Goal: Understand process/instructions: Learn how to perform a task or action

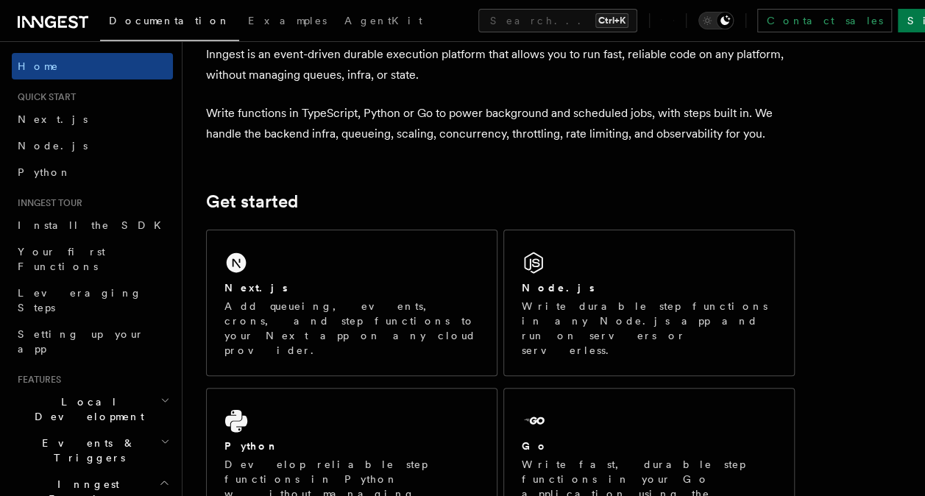
click at [332, 316] on p "Add queueing, events, crons, and step functions to your Next app on any cloud p…" at bounding box center [351, 328] width 255 height 59
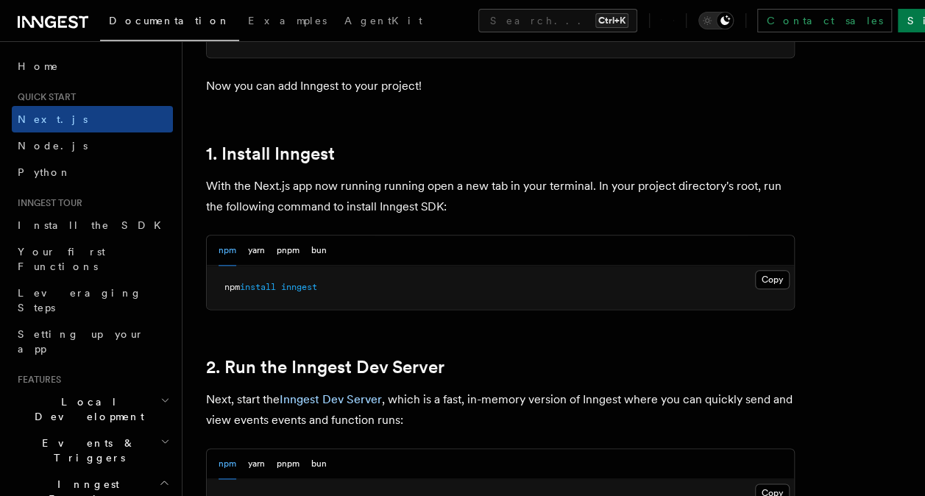
scroll to position [746, 0]
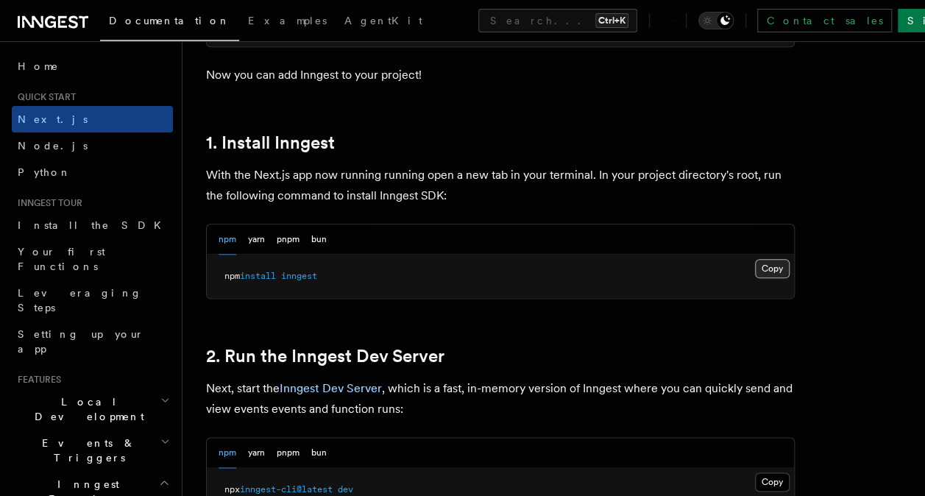
click at [769, 274] on button "Copy Copied" at bounding box center [772, 268] width 35 height 19
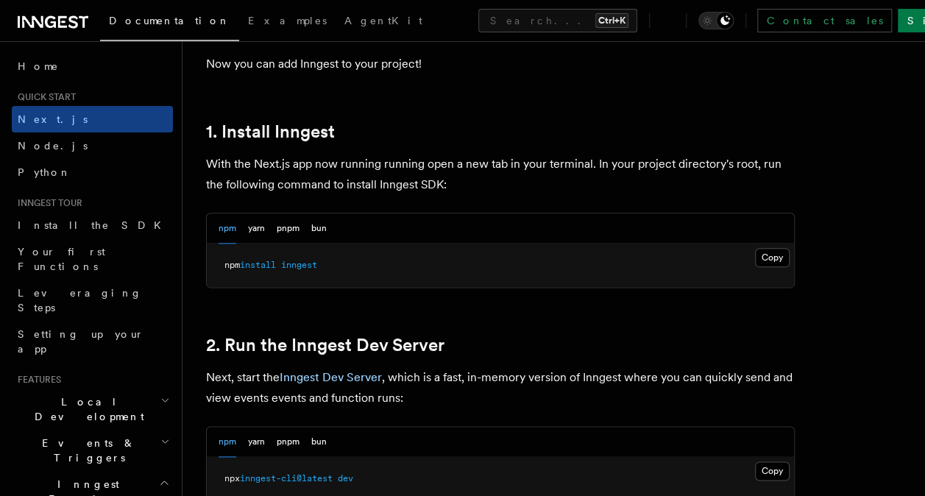
scroll to position [753, 0]
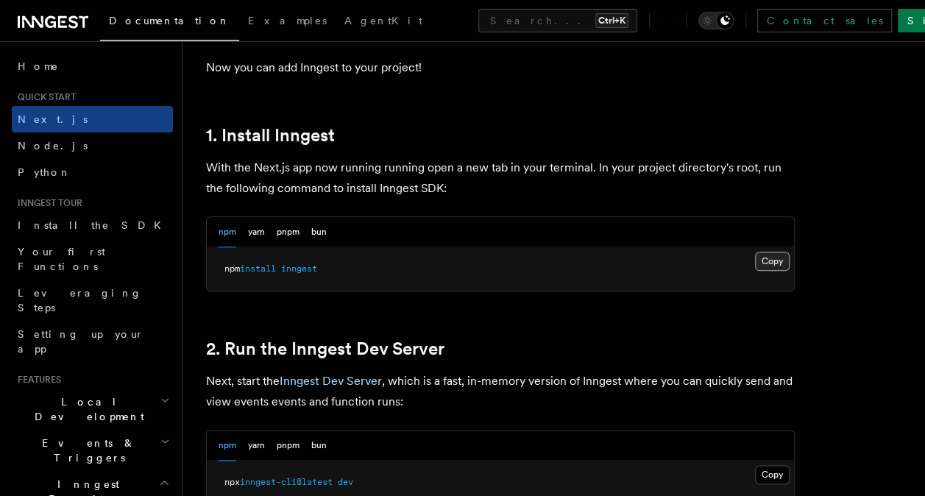
click at [766, 253] on button "Copy Copied" at bounding box center [772, 261] width 35 height 19
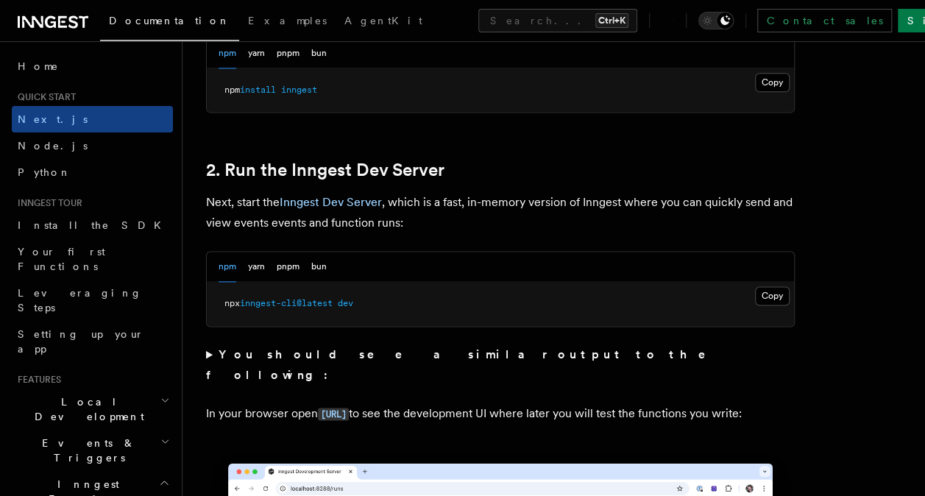
scroll to position [939, 0]
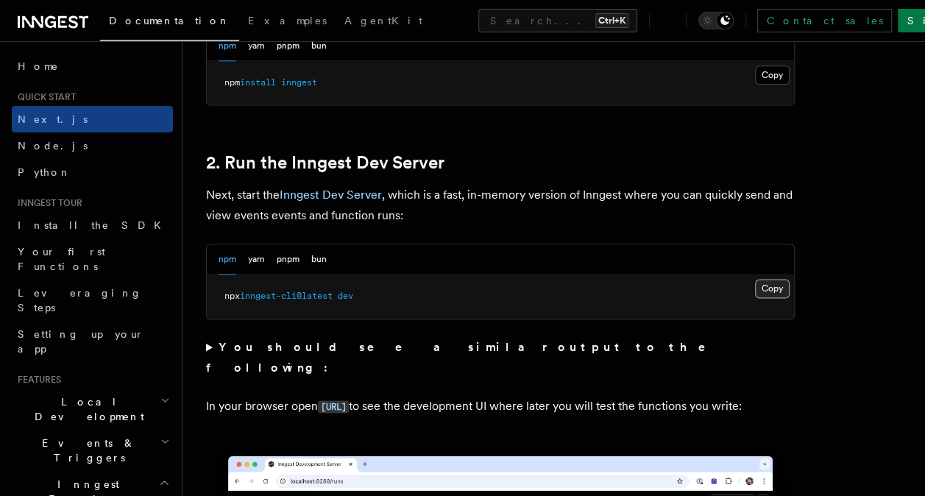
click at [774, 279] on button "Copy Copied" at bounding box center [772, 288] width 35 height 19
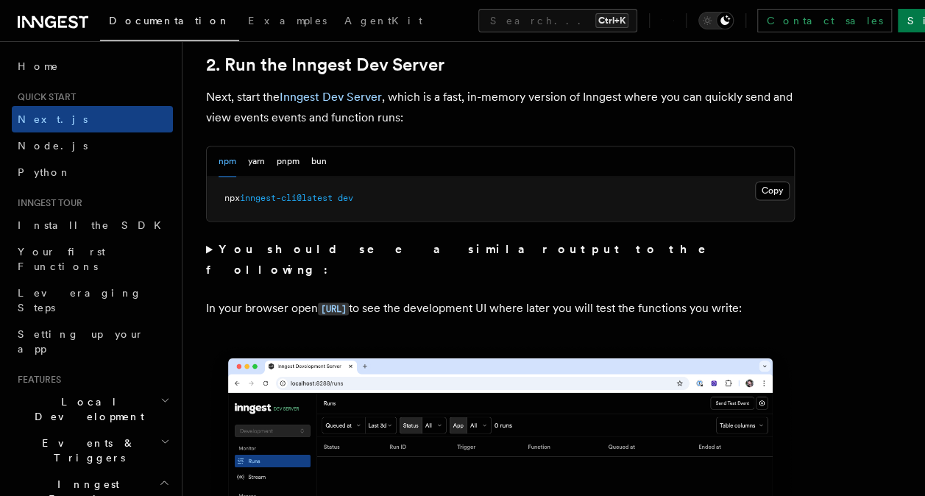
scroll to position [1034, 0]
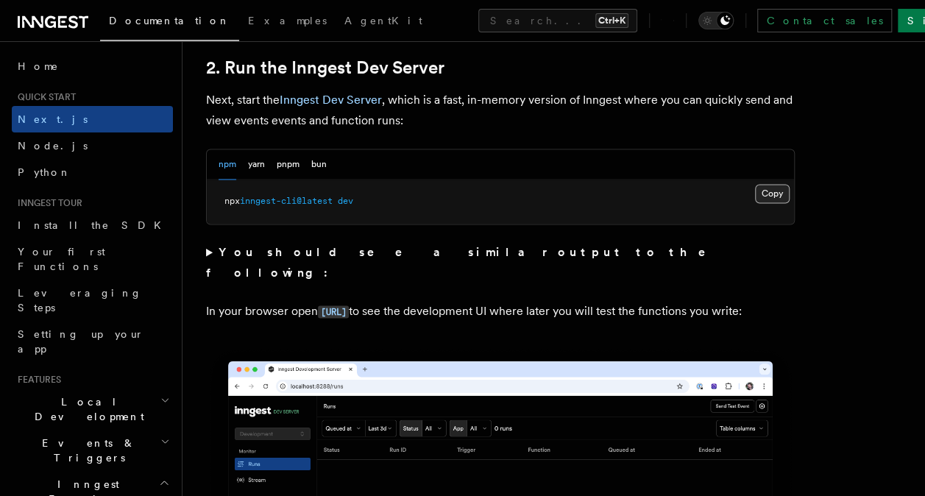
click at [764, 192] on button "Copy Copied" at bounding box center [772, 193] width 35 height 19
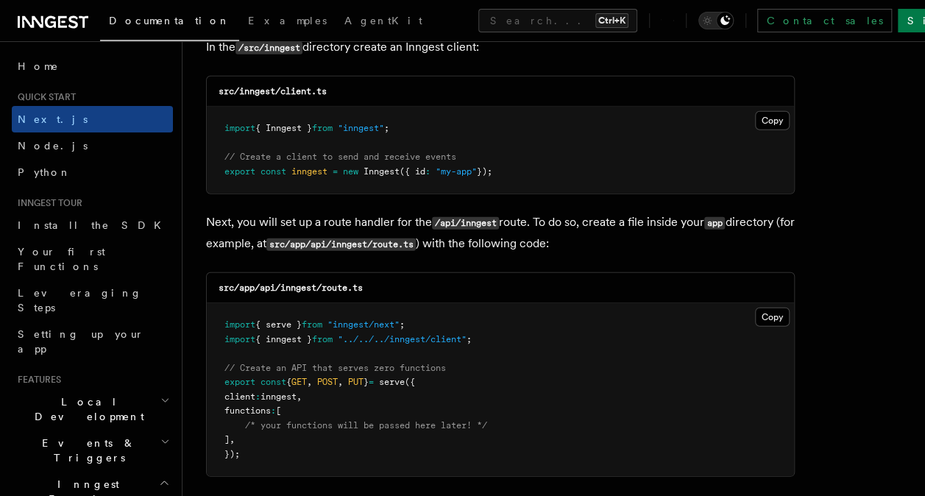
scroll to position [1912, 0]
